Goal: Task Accomplishment & Management: Manage account settings

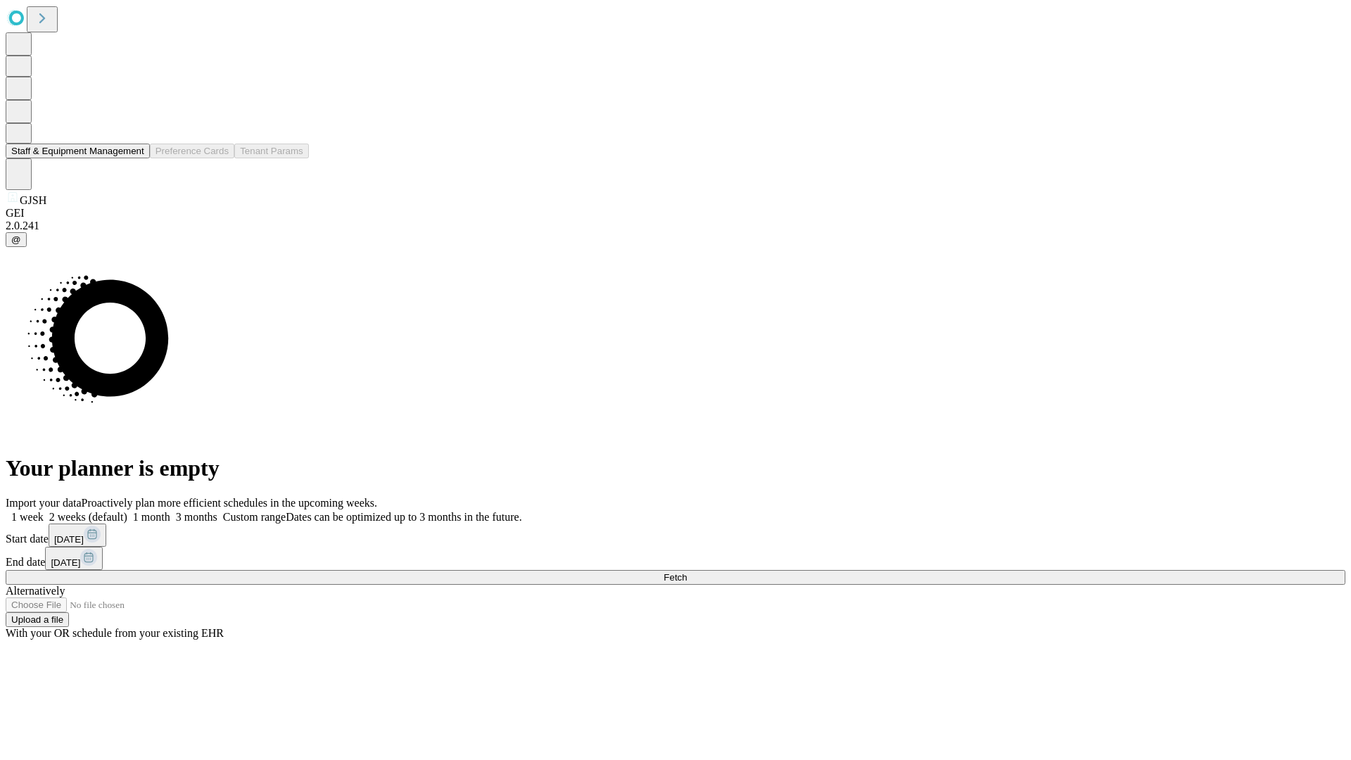
click at [134, 158] on button "Staff & Equipment Management" at bounding box center [78, 151] width 144 height 15
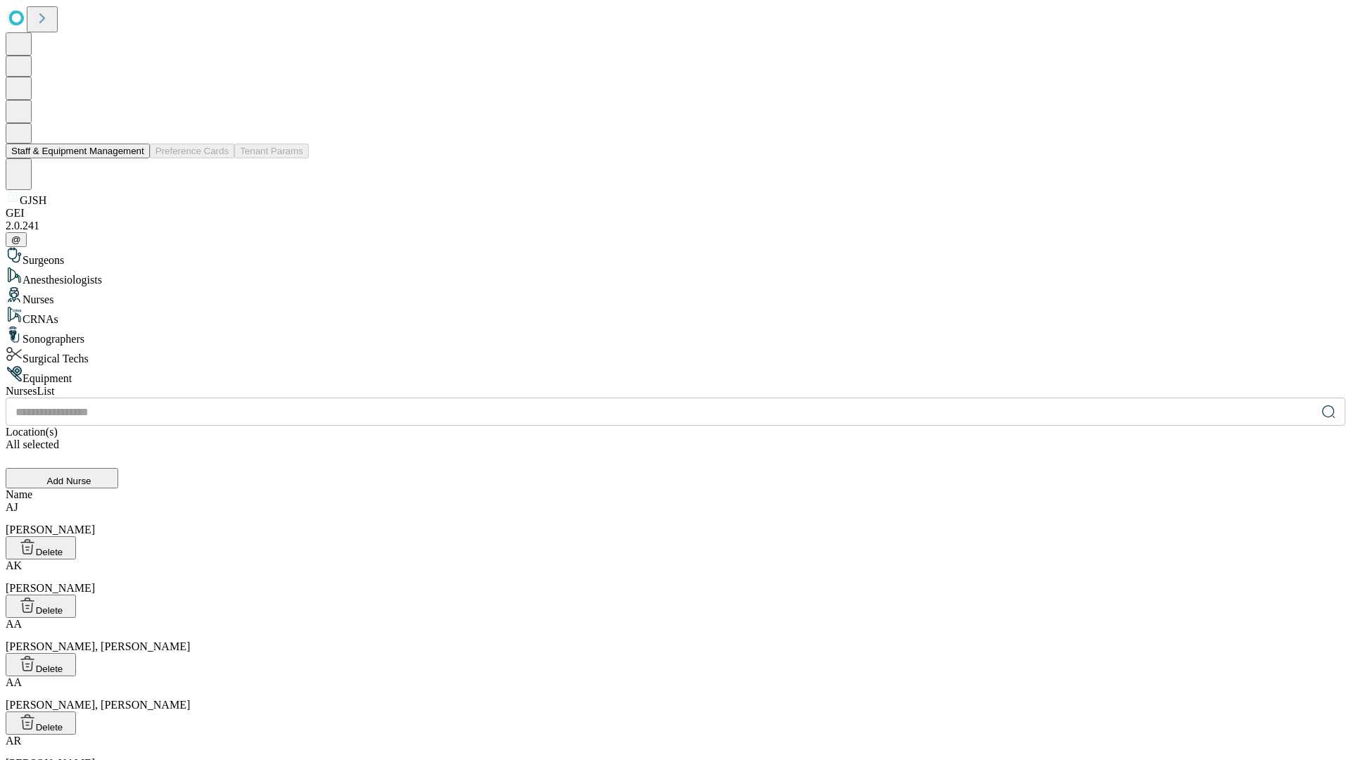
click at [134, 158] on button "Staff & Equipment Management" at bounding box center [78, 151] width 144 height 15
